Goal: Navigation & Orientation: Find specific page/section

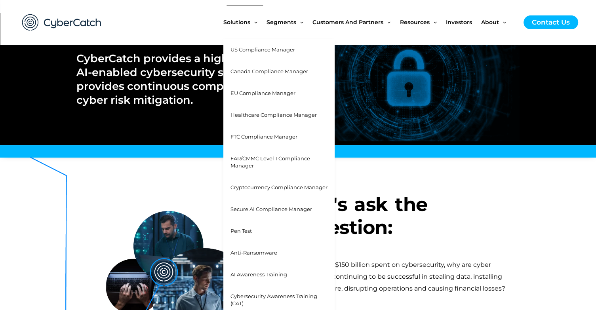
scroll to position [79, 0]
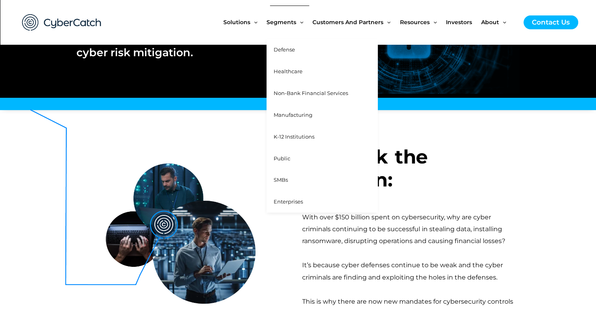
click at [279, 180] on span "SMBs" at bounding box center [281, 180] width 14 height 6
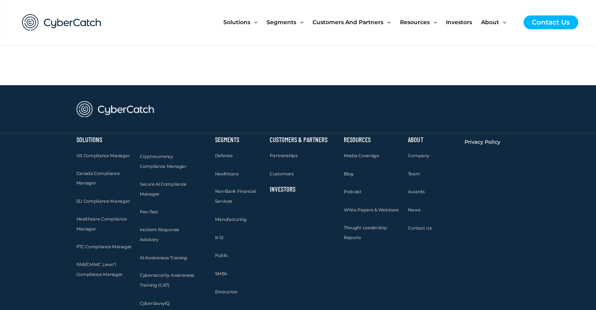
scroll to position [3404, 0]
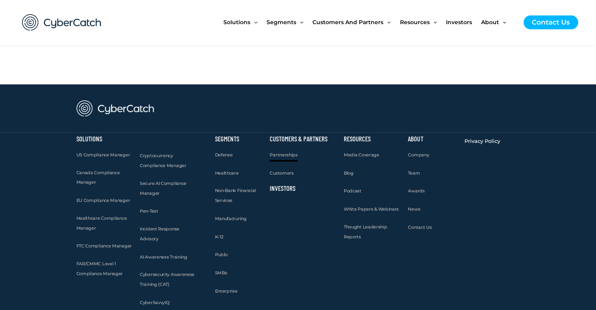
click at [277, 154] on span "Partnerships" at bounding box center [284, 155] width 28 height 6
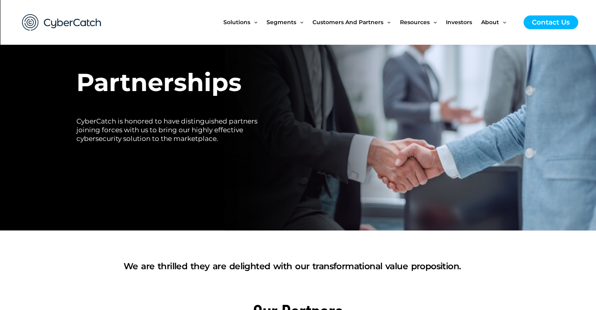
scroll to position [40, 0]
